Goal: Find specific page/section: Find specific page/section

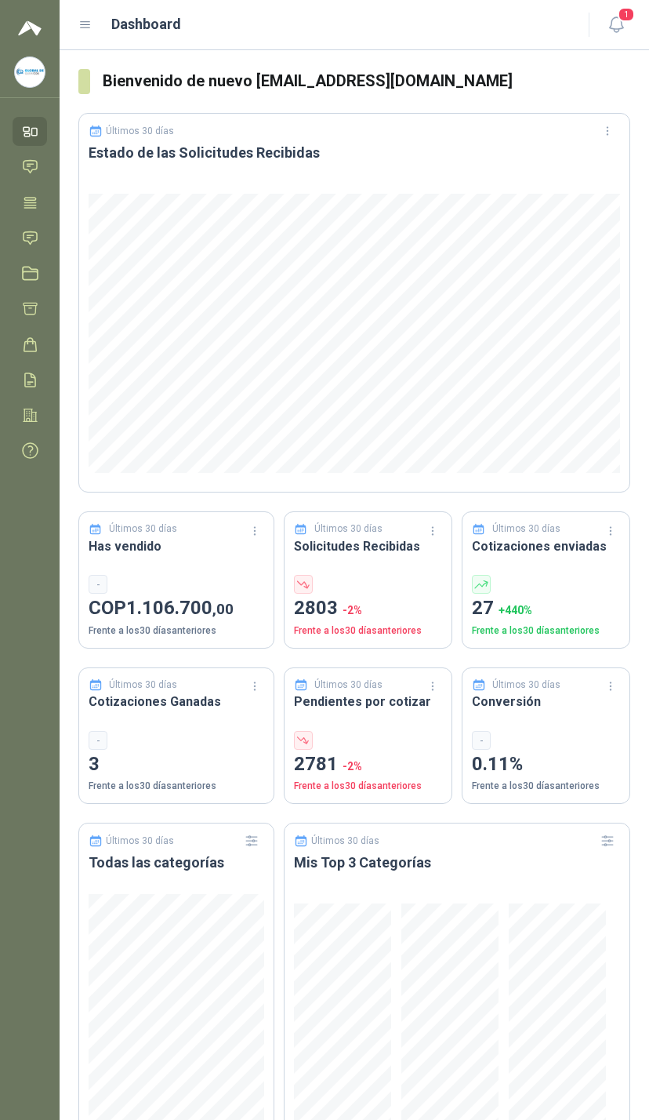
click at [622, 18] on span "1" at bounding box center [626, 14] width 17 height 15
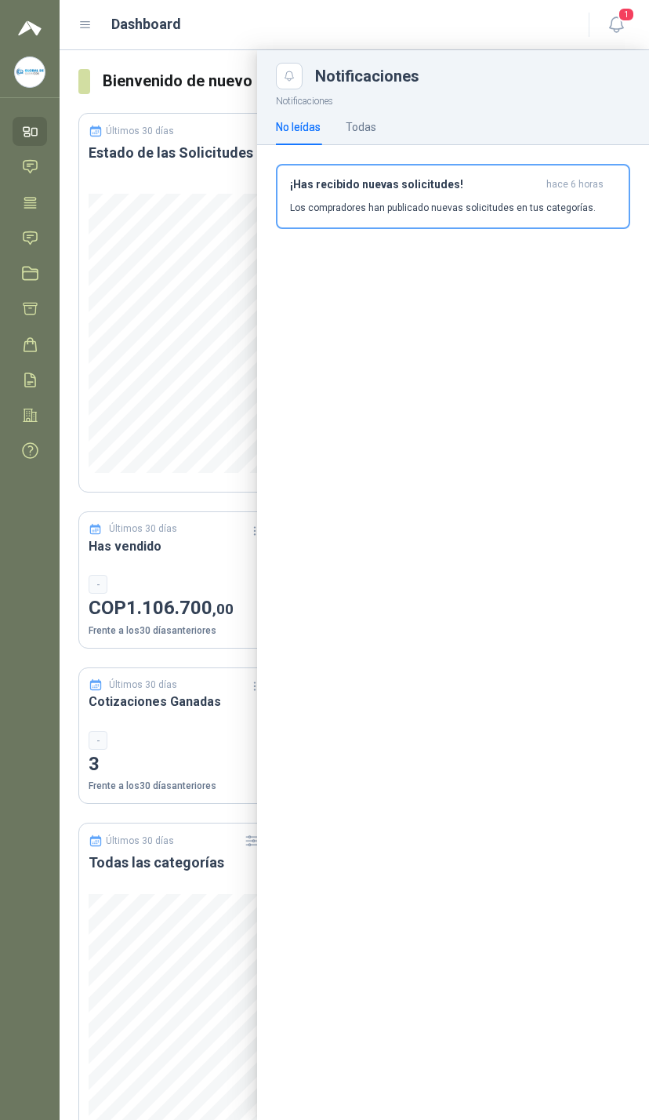
click at [13, 168] on link "Chat" at bounding box center [30, 166] width 35 height 29
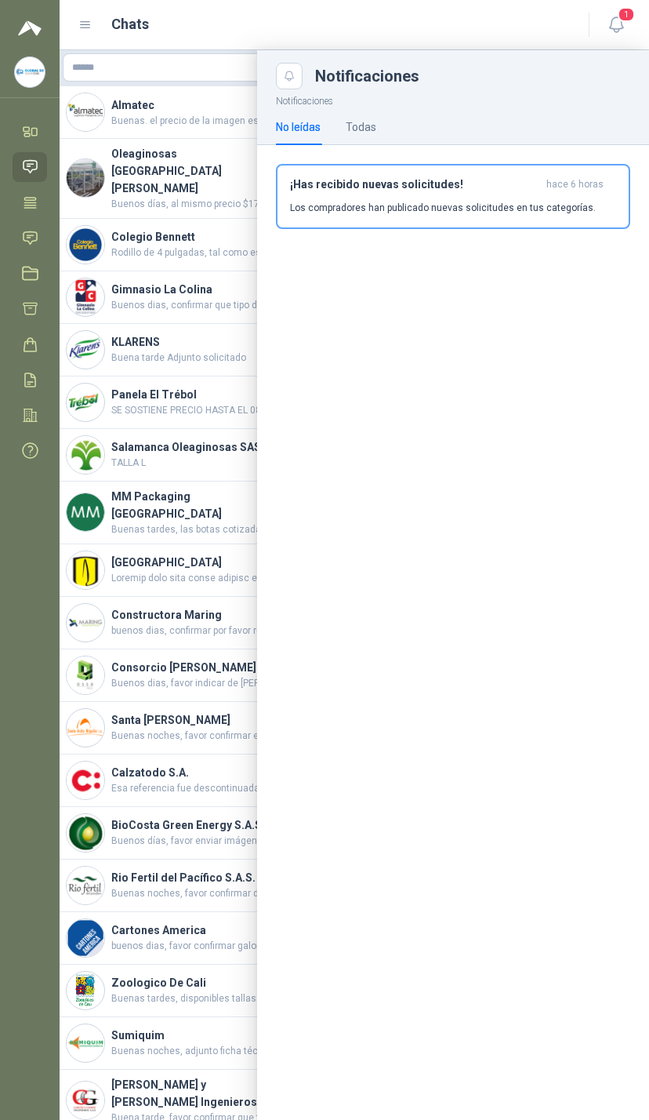
click at [14, 211] on link "Tareas" at bounding box center [30, 202] width 35 height 29
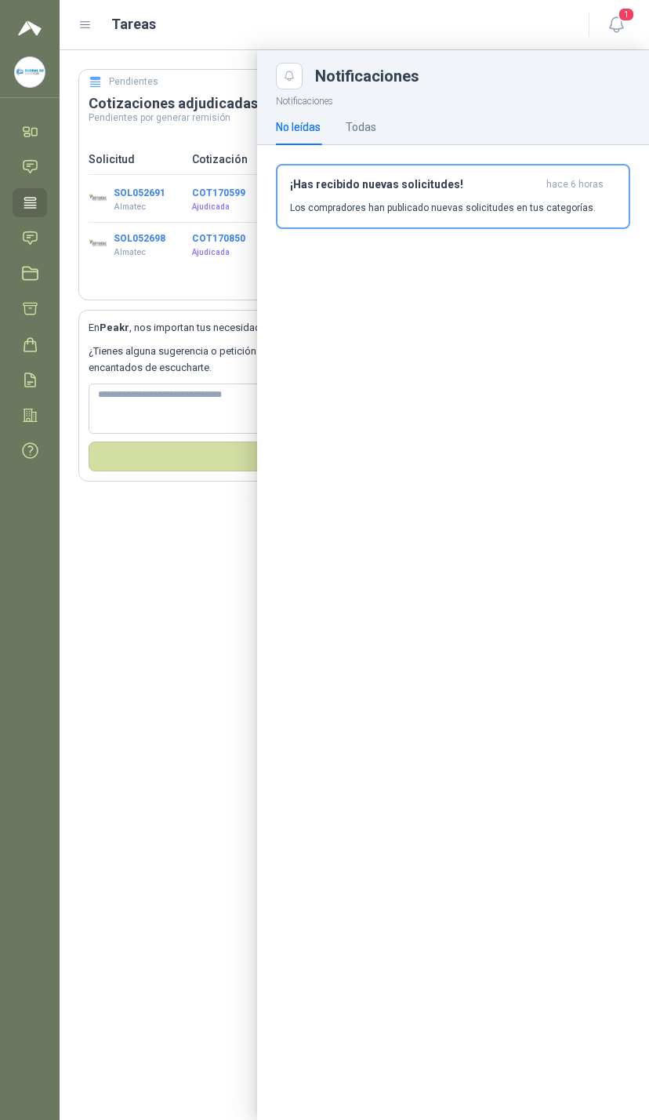
click at [24, 234] on icon at bounding box center [30, 238] width 16 height 16
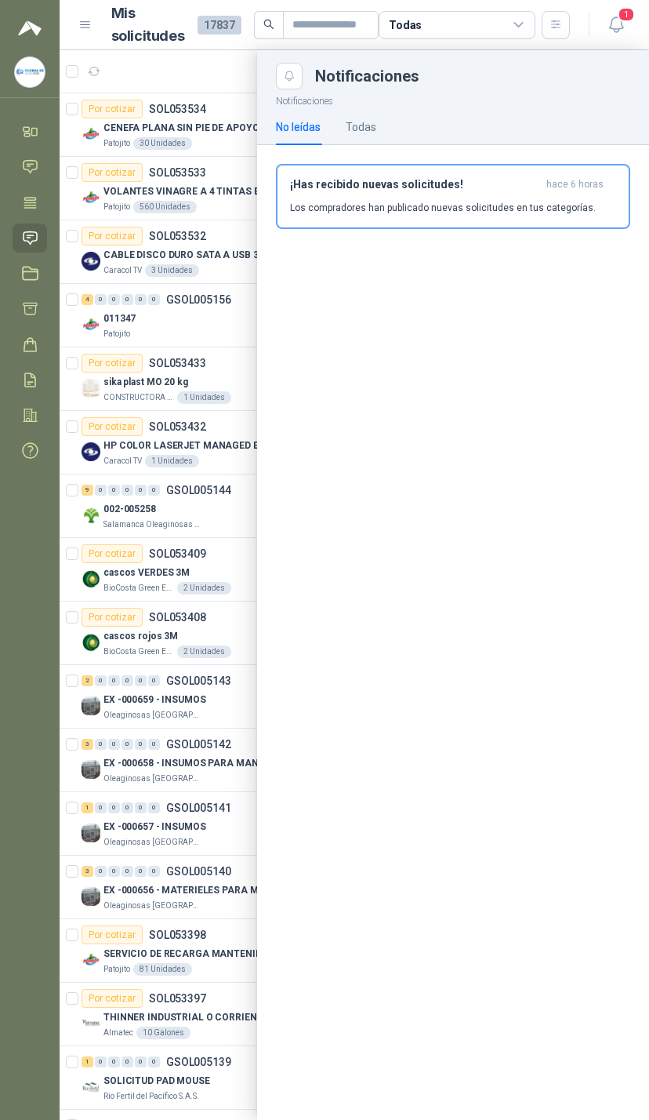
click at [204, 311] on div at bounding box center [355, 585] width 590 height 1070
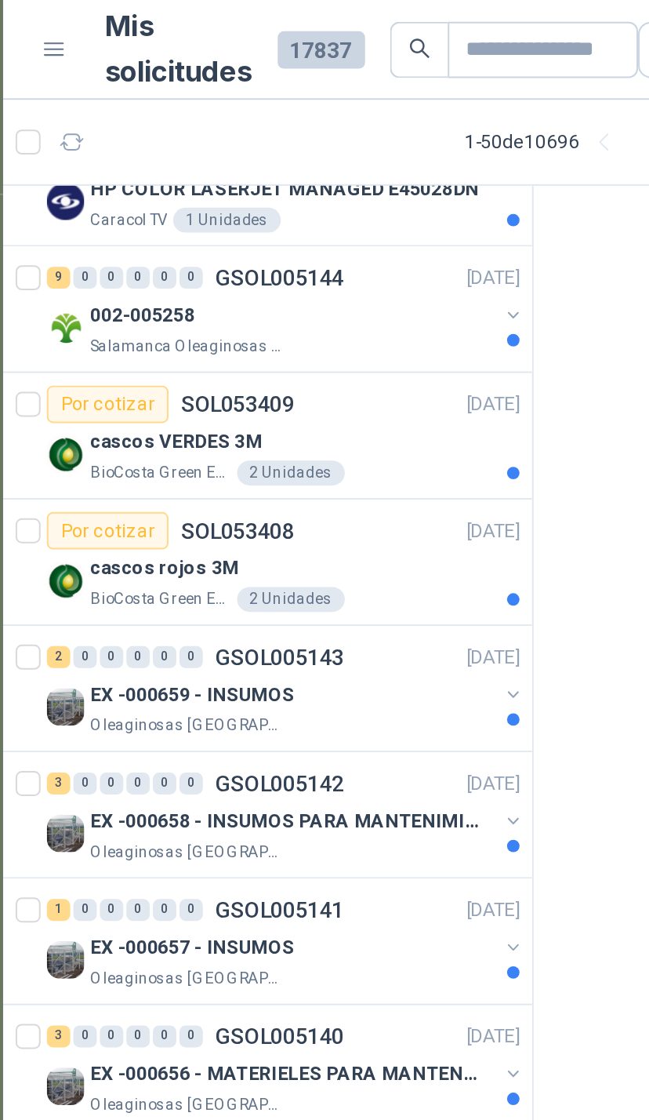
scroll to position [350, 0]
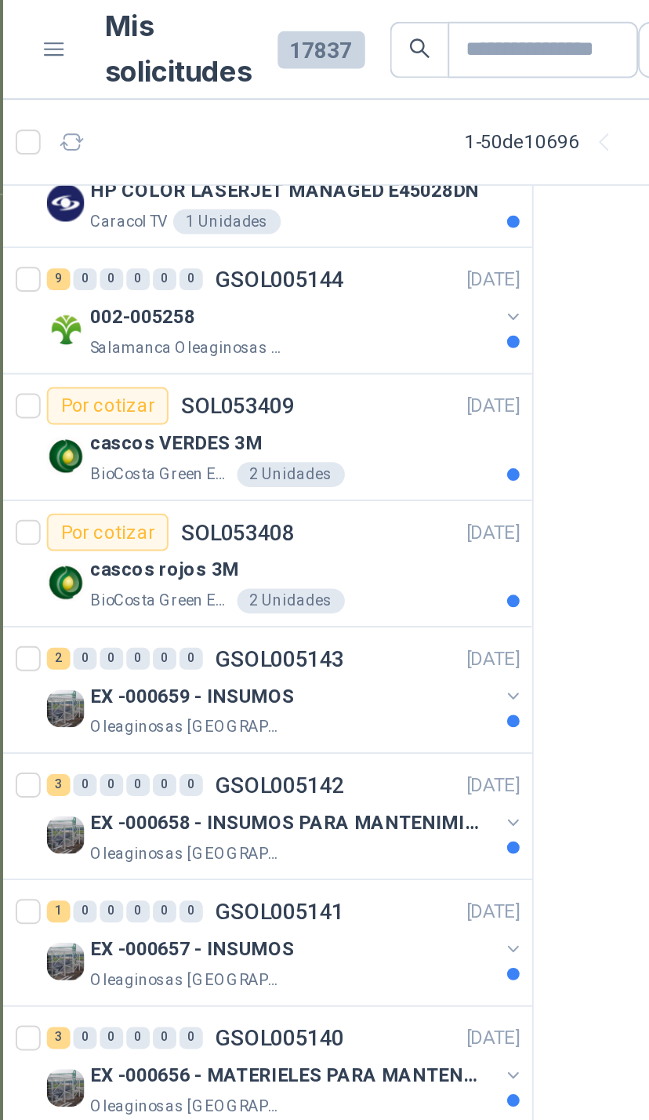
click at [245, 162] on div "002-005258" at bounding box center [205, 159] width 203 height 19
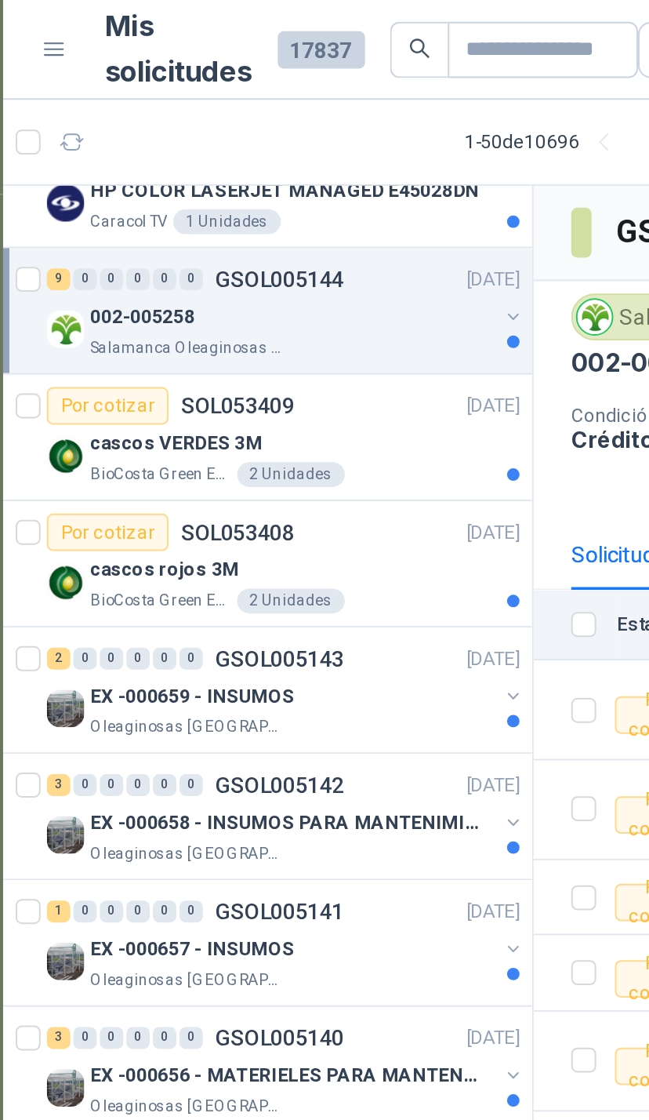
click at [245, 159] on div "002-005258" at bounding box center [205, 159] width 203 height 19
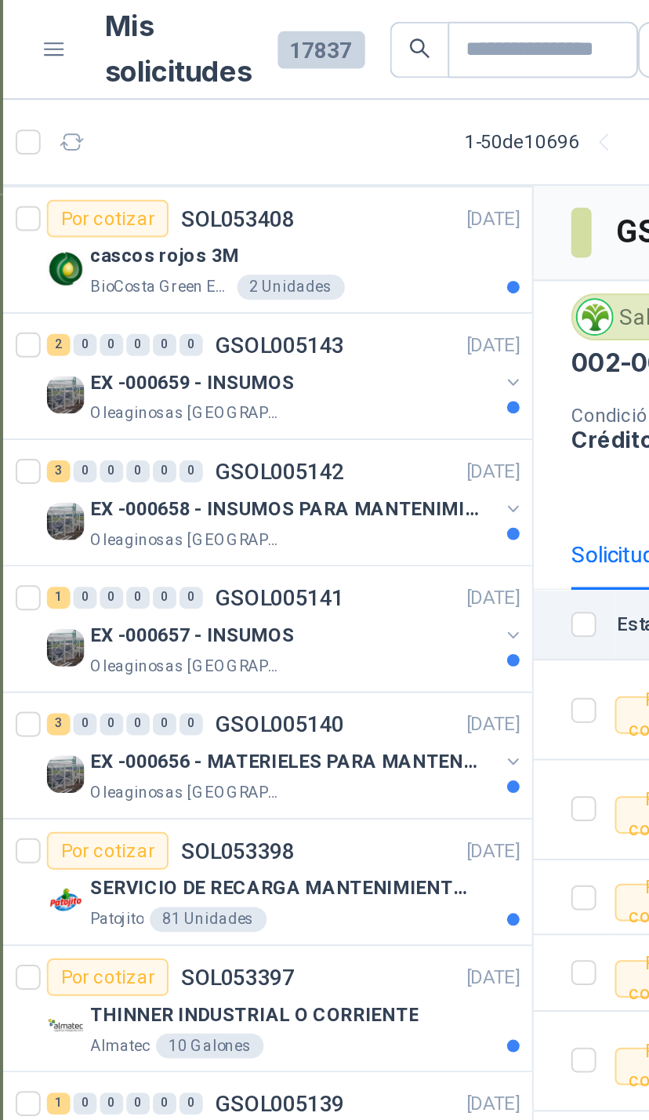
scroll to position [1080, 0]
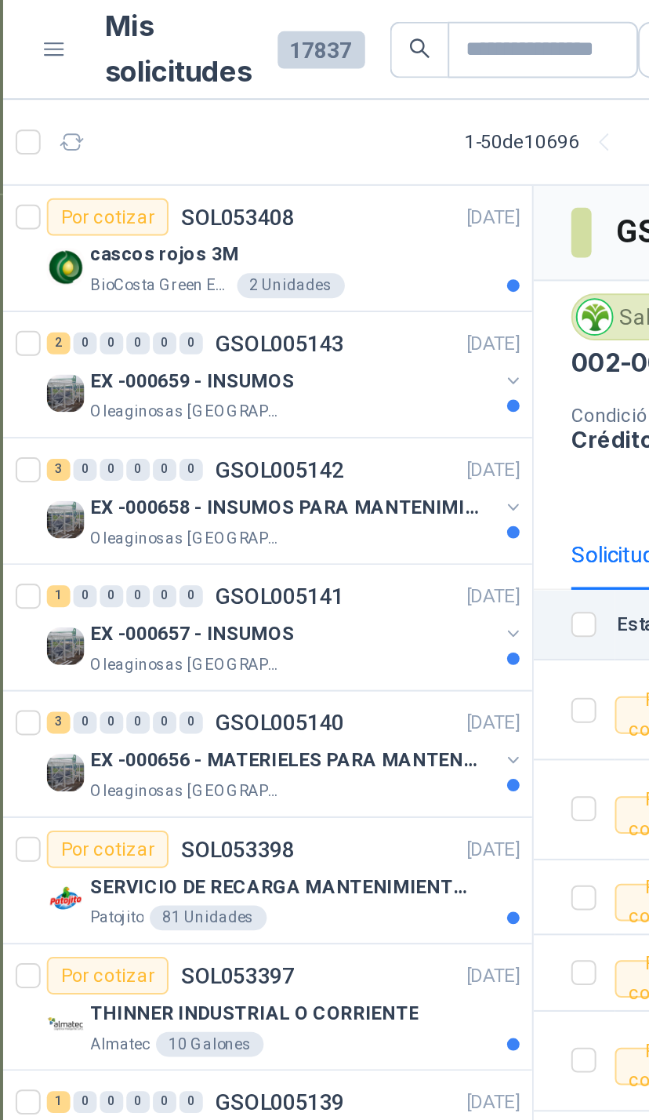
click at [247, 190] on div "EX -000659 - INSUMOS" at bounding box center [205, 191] width 203 height 19
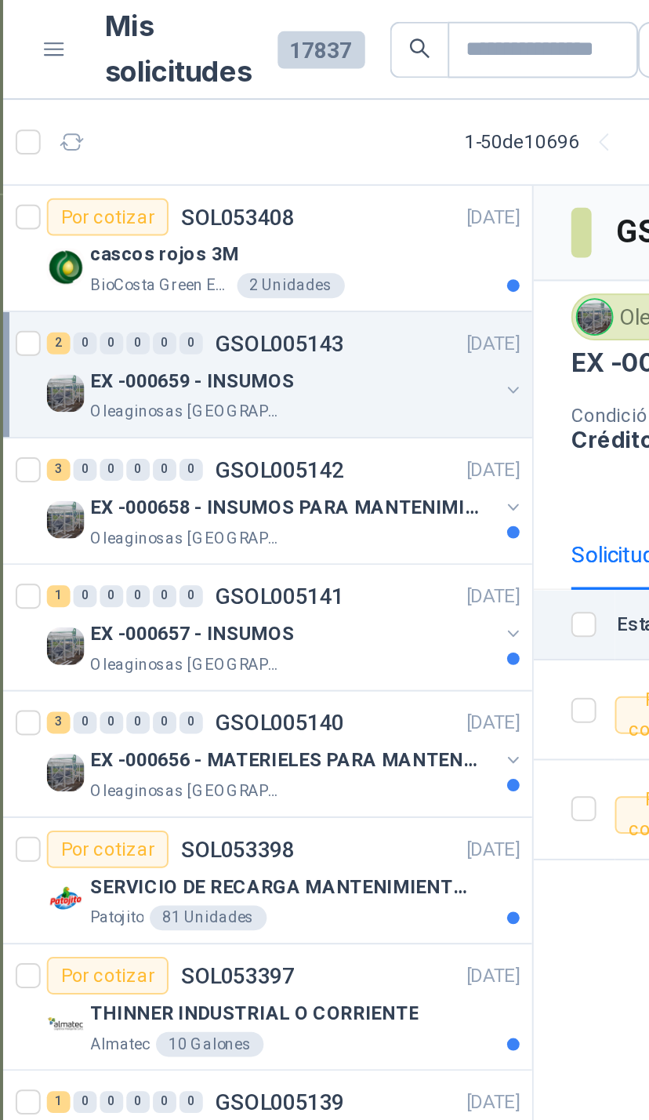
click at [246, 194] on div "EX -000659 - INSUMOS" at bounding box center [205, 191] width 203 height 19
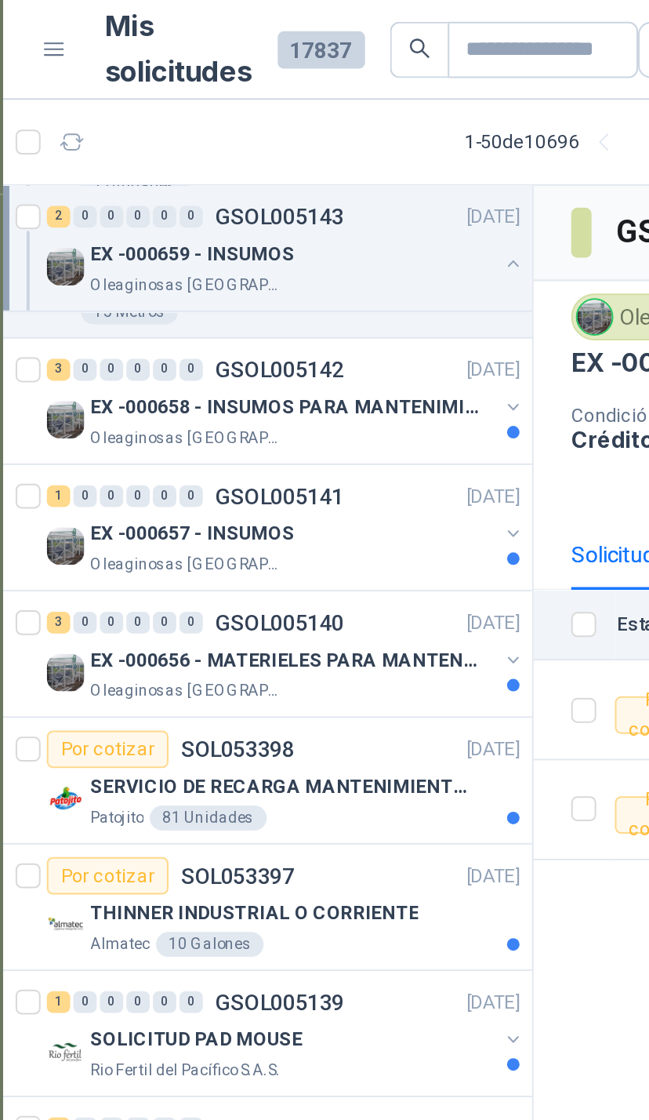
scroll to position [1260, 0]
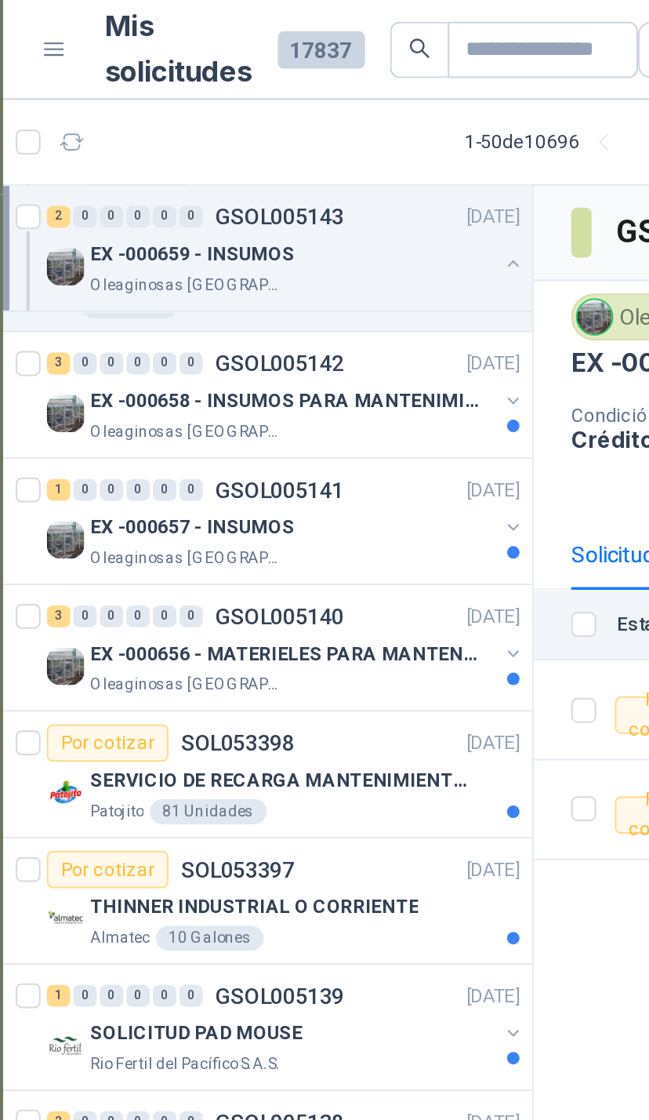
click at [262, 194] on div "EX -000658 - INSUMOS PARA MANTENIMIENTO MECANICO Oleaginosas [GEOGRAPHIC_DATA][…" at bounding box center [202, 207] width 241 height 31
click at [264, 198] on div "3 0 0 0 0 0 GSOL005142 [DATE] EX -000658 - INSUMOS PARA MANTENIMIENTO MECANICO …" at bounding box center [193, 199] width 266 height 64
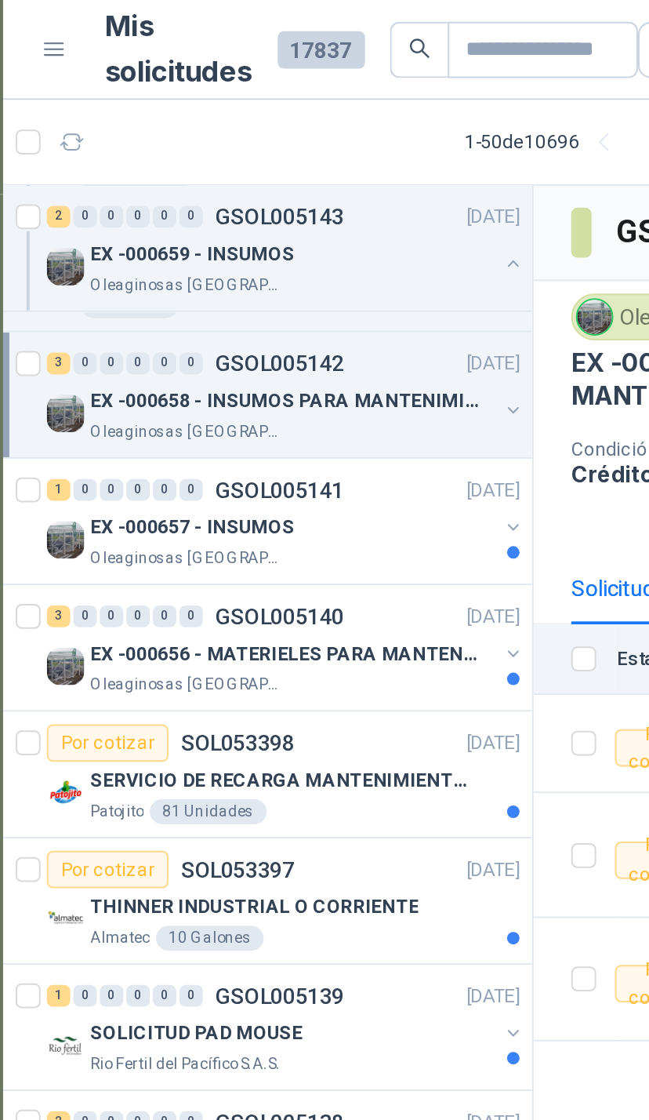
click at [310, 205] on button "button" at bounding box center [316, 206] width 13 height 13
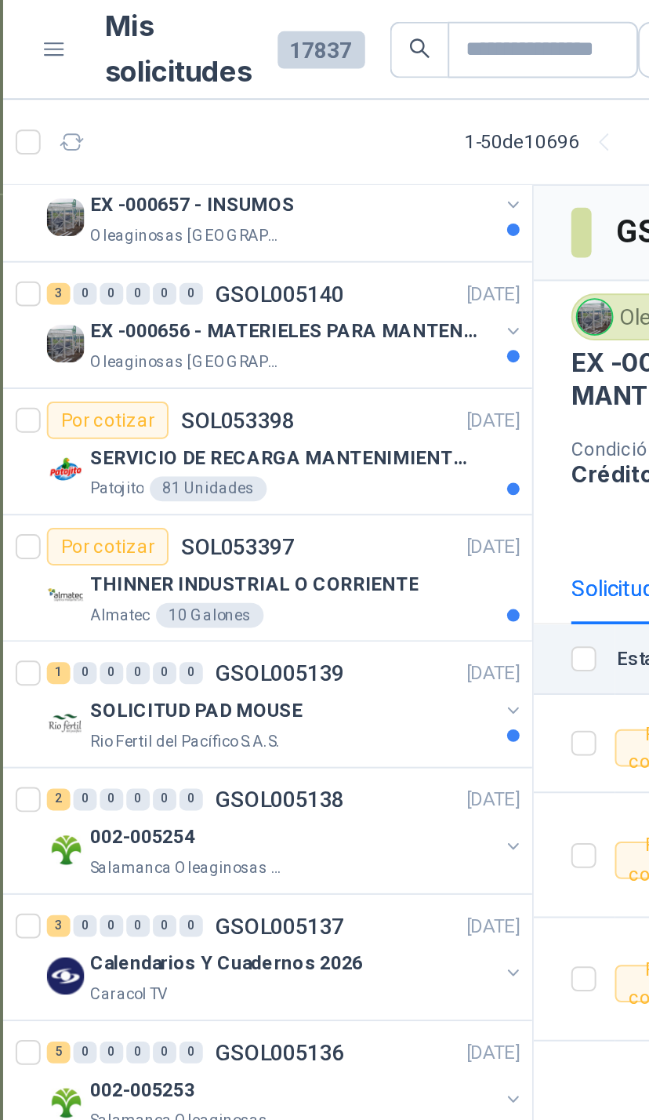
scroll to position [1615, 0]
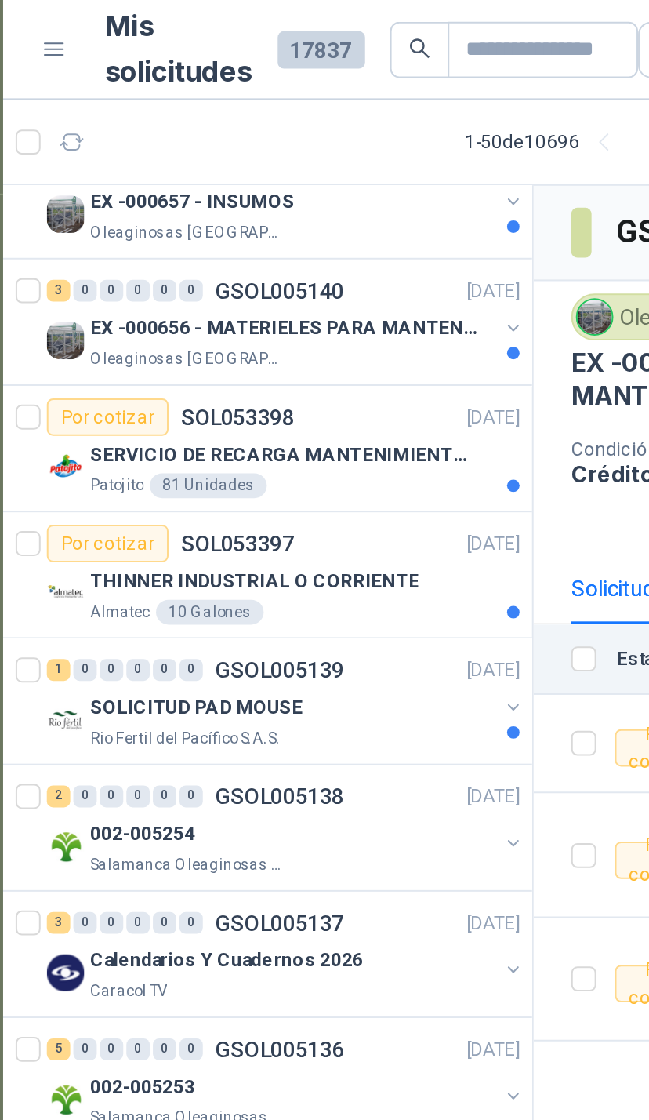
click at [250, 170] on div "EX -000656 - MATERIELES PARA MANTENIMIENTO MECANIC Oleaginosas [GEOGRAPHIC_DATA…" at bounding box center [202, 170] width 241 height 31
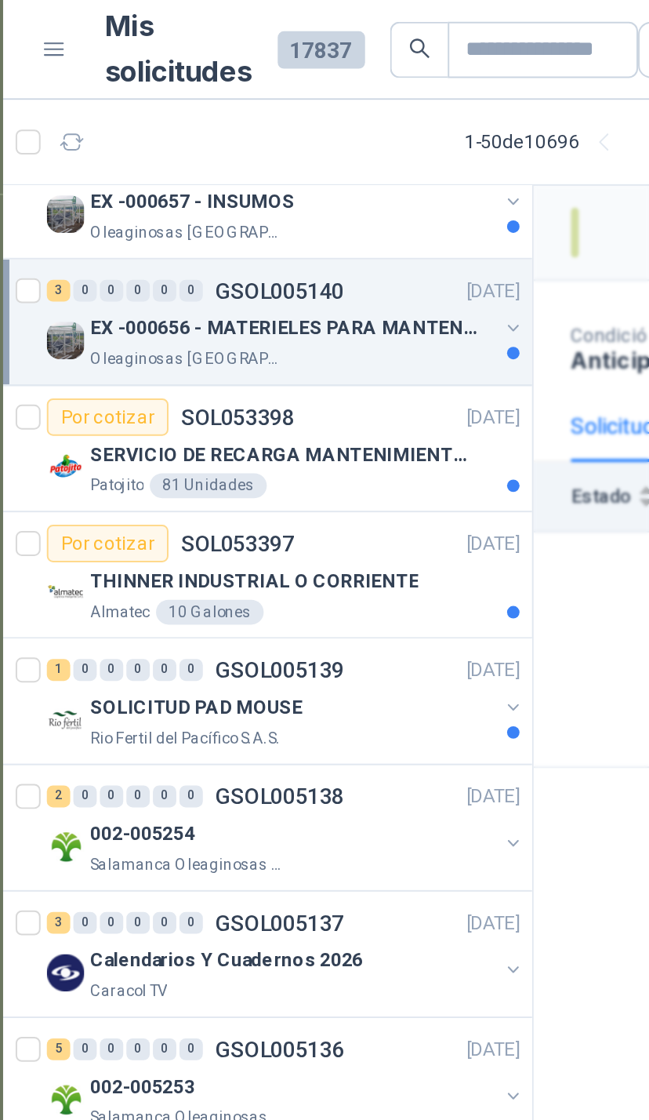
click at [250, 169] on div "EX -000656 - MATERIELES PARA MANTENIMIENTO MECANIC Oleaginosas [GEOGRAPHIC_DATA…" at bounding box center [202, 170] width 241 height 31
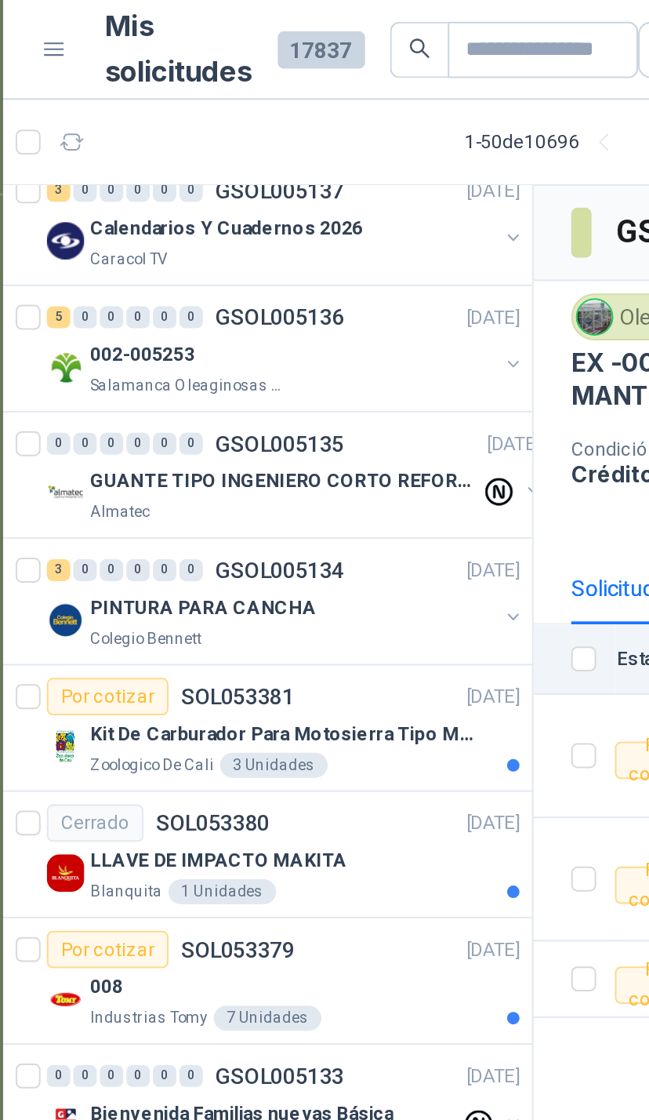
scroll to position [2155, 5]
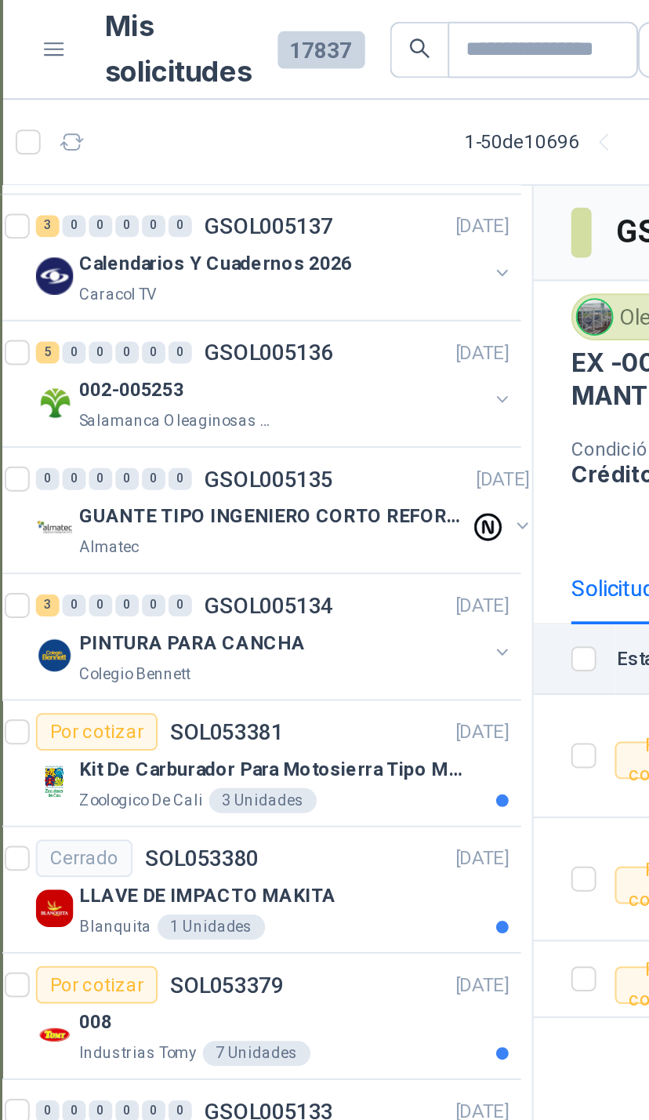
click at [304, 330] on button "button" at bounding box center [310, 328] width 13 height 13
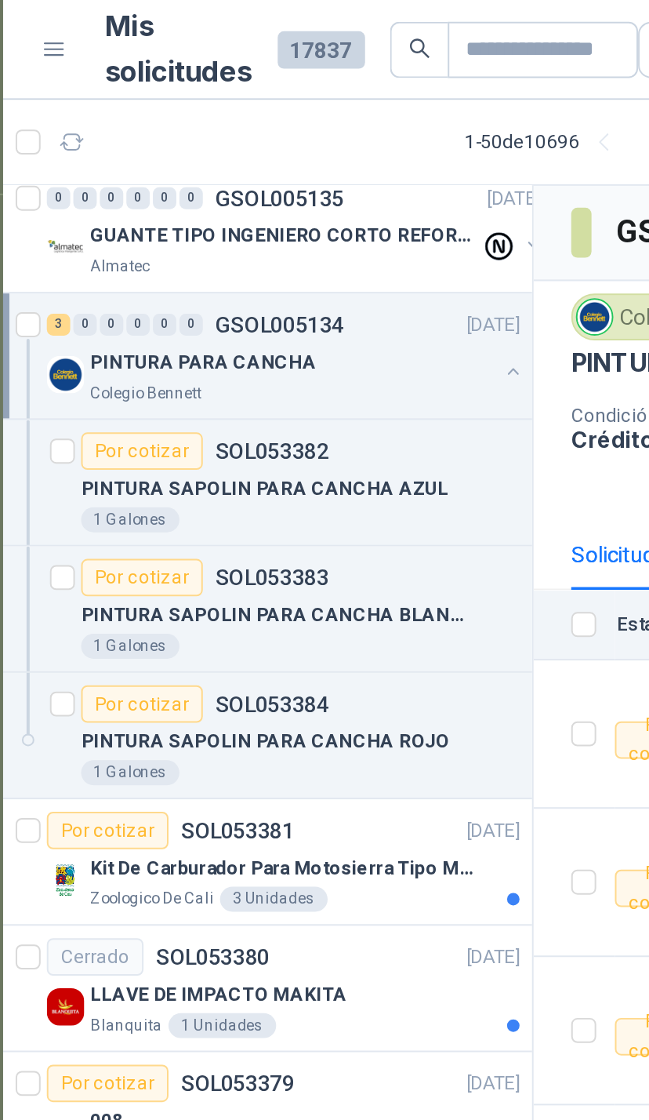
scroll to position [2297, 0]
